Goal: Transaction & Acquisition: Purchase product/service

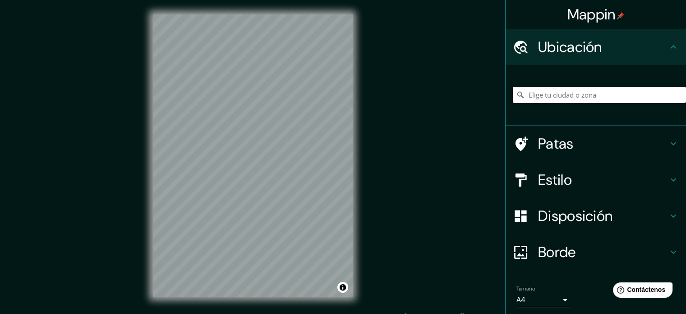
click at [611, 175] on h4 "Estilo" at bounding box center [603, 180] width 130 height 18
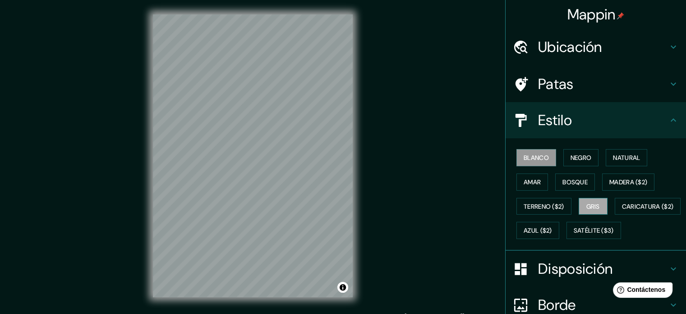
click at [590, 209] on font "Gris" at bounding box center [593, 206] width 14 height 12
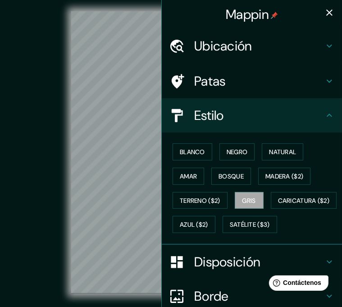
click at [327, 12] on icon "button" at bounding box center [330, 12] width 6 height 6
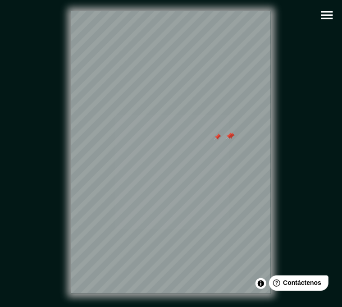
click at [282, 86] on div "© Mapbox © OpenStreetMap Improve this map" at bounding box center [171, 152] width 308 height 277
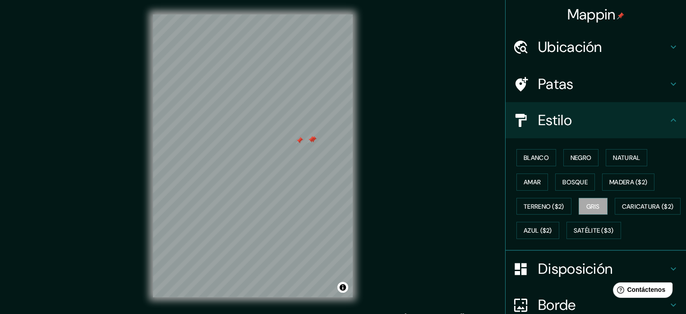
click at [301, 142] on div at bounding box center [299, 140] width 7 height 7
click at [313, 139] on div at bounding box center [311, 139] width 7 height 7
click at [314, 139] on div at bounding box center [312, 139] width 7 height 7
click at [269, 185] on div at bounding box center [268, 185] width 7 height 7
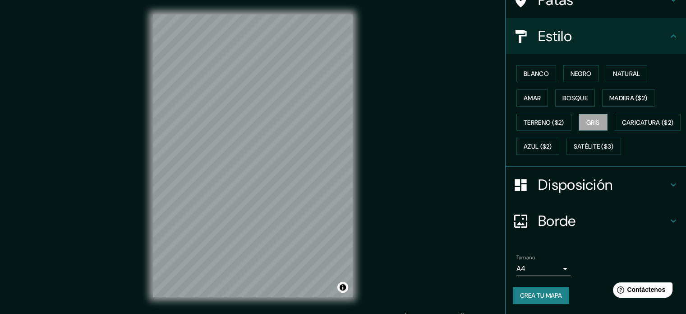
scroll to position [106, 0]
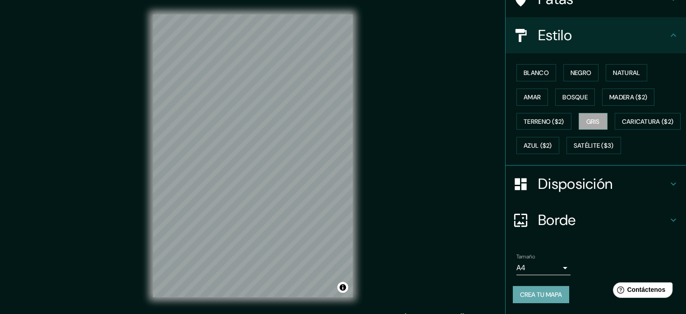
click at [535, 293] on font "Crea tu mapa" at bounding box center [541, 294] width 42 height 8
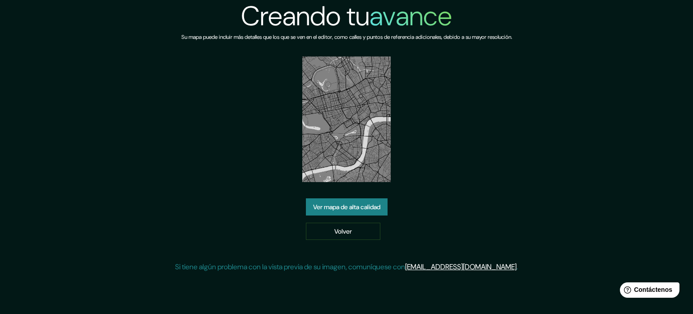
click at [340, 212] on font "Ver mapa de alta calidad" at bounding box center [346, 207] width 67 height 12
